Goal: Feedback & Contribution: Submit feedback/report problem

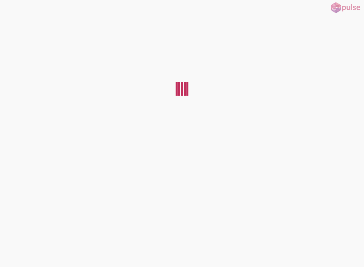
click at [11, 5] on button at bounding box center [5, 5] width 11 height 11
click at [19, 6] on button "RESTART" at bounding box center [15, 8] width 30 height 16
